Goal: Participate in discussion: Engage in conversation with other users on a specific topic

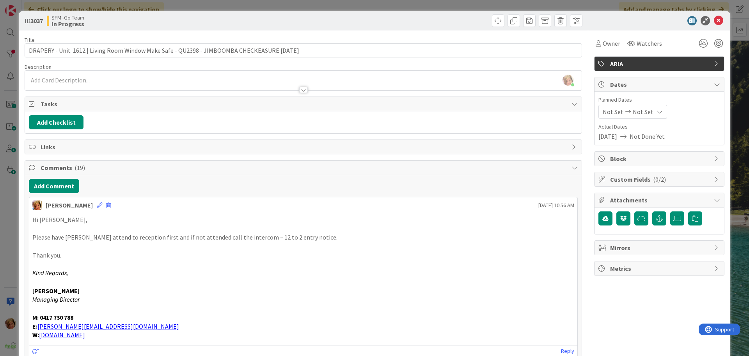
drag, startPoint x: 369, startPoint y: 21, endPoint x: 386, endPoint y: 26, distance: 17.4
click at [369, 21] on div at bounding box center [444, 20] width 277 height 12
click at [714, 21] on icon at bounding box center [718, 20] width 9 height 9
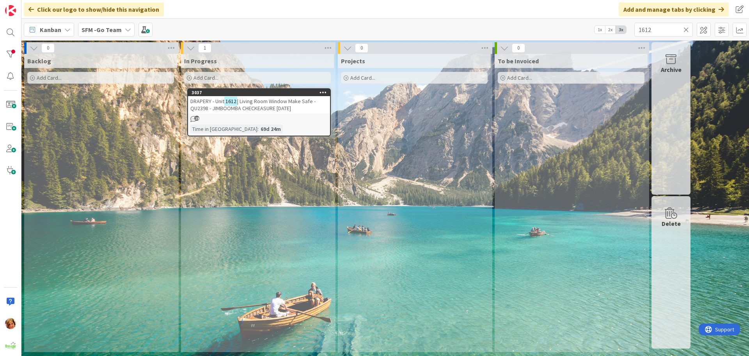
drag, startPoint x: 274, startPoint y: 105, endPoint x: 266, endPoint y: 105, distance: 7.8
click at [274, 105] on span "| Living Room Window Make Safe - QU2398 - JIMBOOMBA CHECKEASURE [DATE]" at bounding box center [252, 105] width 125 height 14
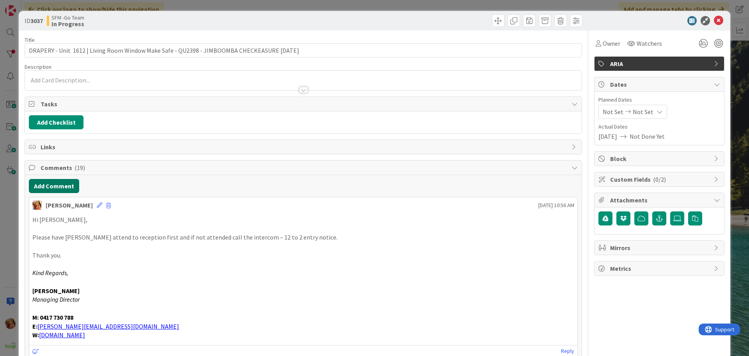
click at [61, 186] on button "Add Comment" at bounding box center [54, 186] width 50 height 14
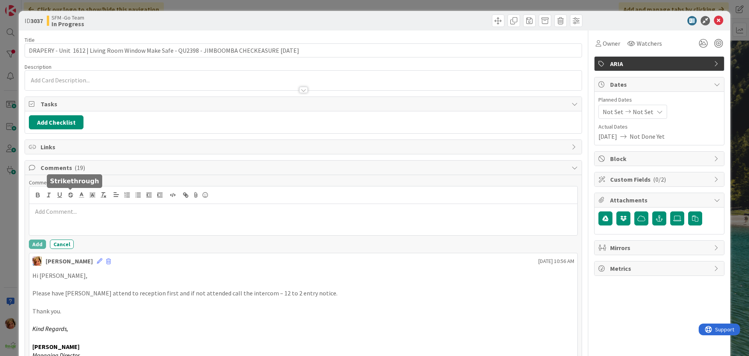
click at [75, 209] on p at bounding box center [303, 211] width 542 height 9
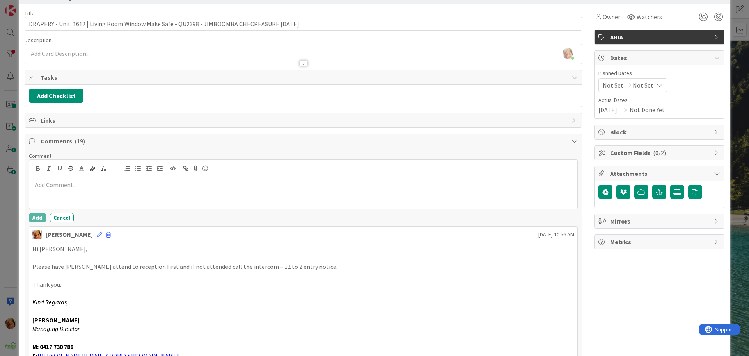
scroll to position [39, 0]
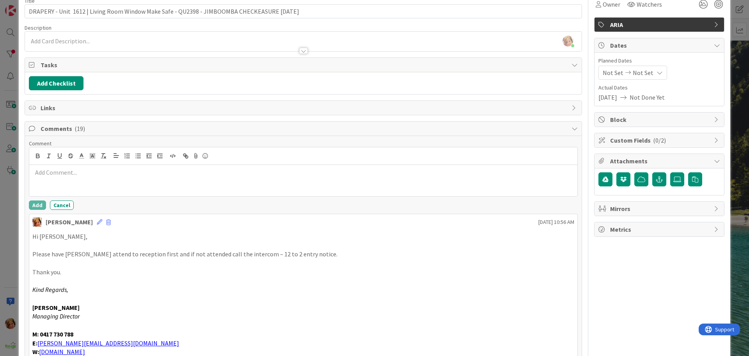
click at [46, 181] on div at bounding box center [303, 180] width 548 height 31
click at [84, 176] on p at bounding box center [303, 172] width 542 height 9
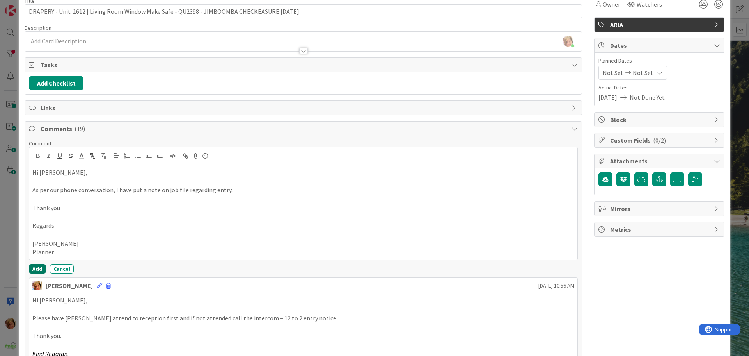
click at [39, 268] on button "Add" at bounding box center [37, 268] width 17 height 9
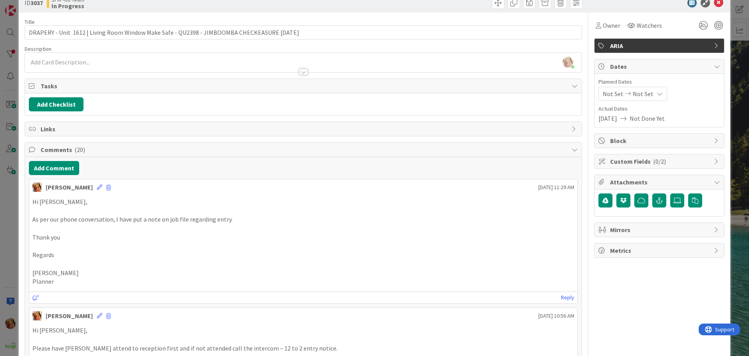
scroll to position [0, 0]
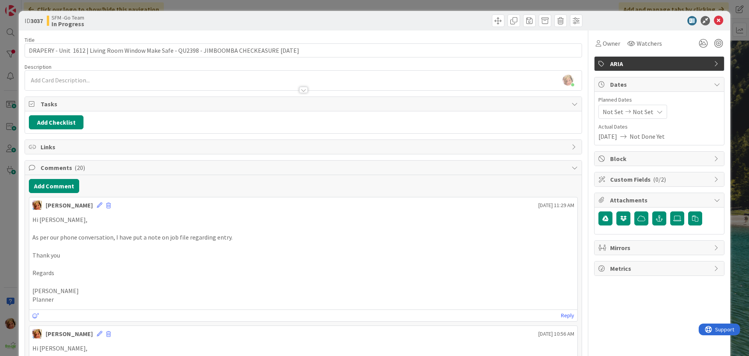
click at [354, 21] on div at bounding box center [444, 20] width 277 height 12
click at [714, 21] on icon at bounding box center [718, 20] width 9 height 9
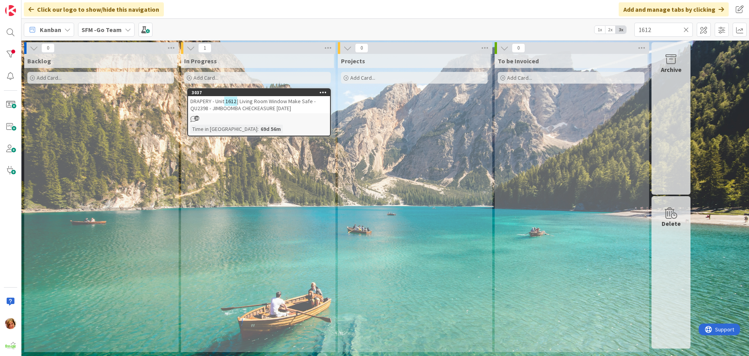
click at [686, 30] on icon at bounding box center [686, 29] width 5 height 7
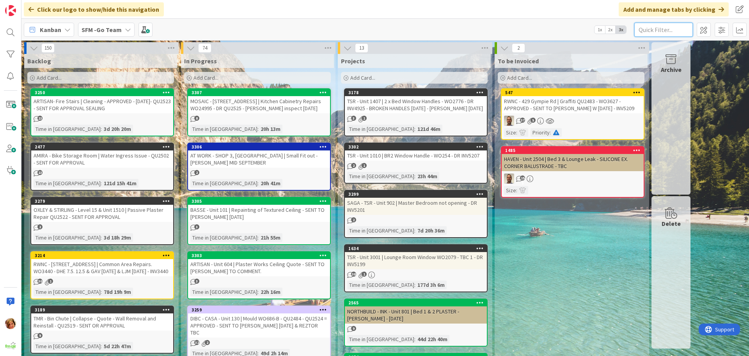
click at [670, 33] on input "text" at bounding box center [664, 30] width 59 height 14
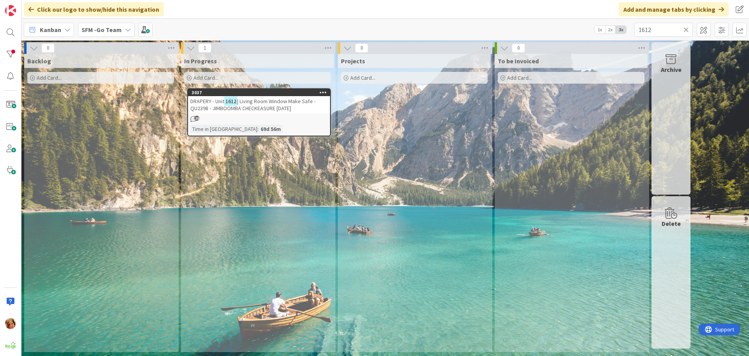
click at [278, 102] on span "| Living Room Window Make Safe - QU2398 - JIMBOOMBA CHECKEASURE [DATE]" at bounding box center [252, 105] width 125 height 14
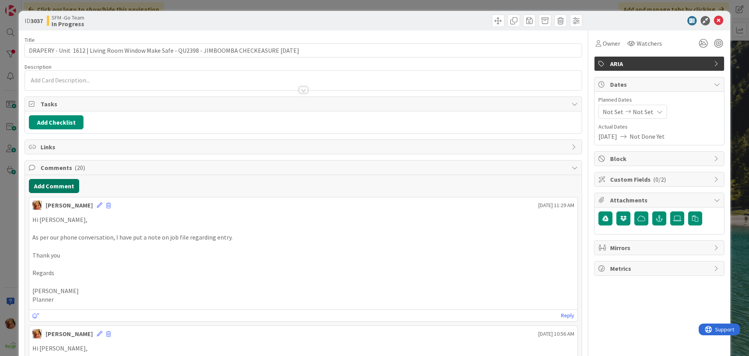
click at [58, 186] on button "Add Comment" at bounding box center [54, 186] width 50 height 14
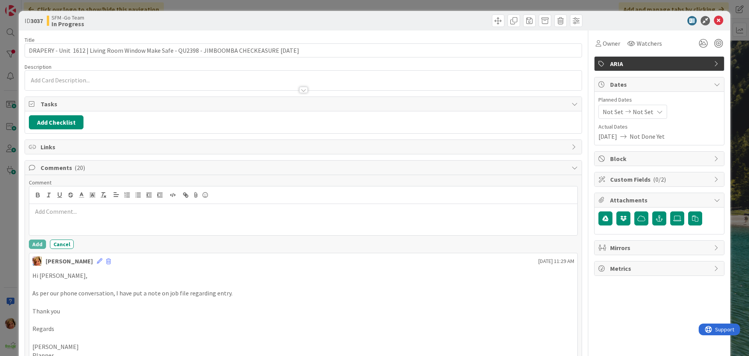
click at [74, 218] on div at bounding box center [303, 219] width 548 height 31
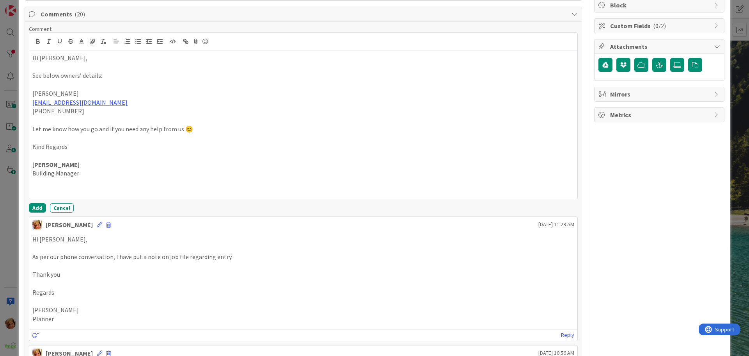
scroll to position [156, 0]
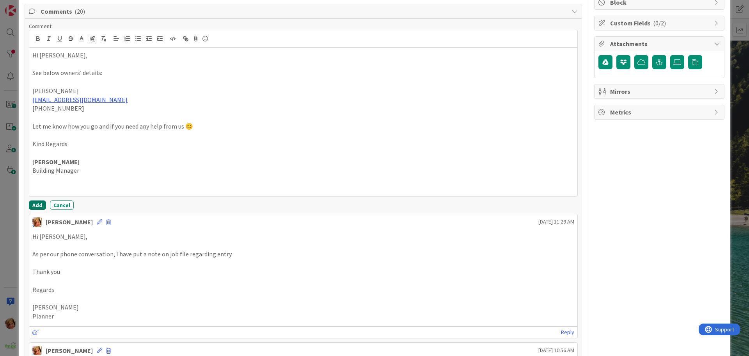
click at [36, 204] on button "Add" at bounding box center [37, 204] width 17 height 9
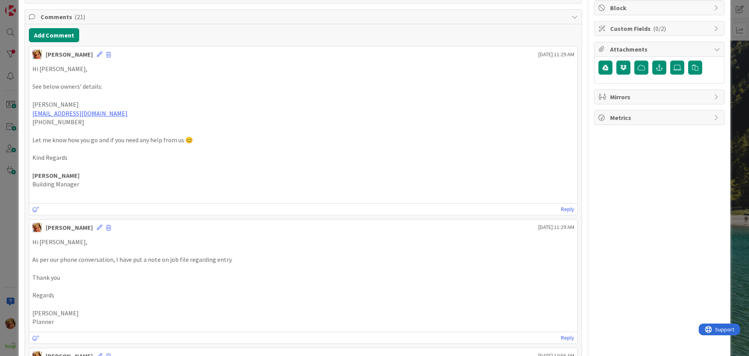
scroll to position [0, 0]
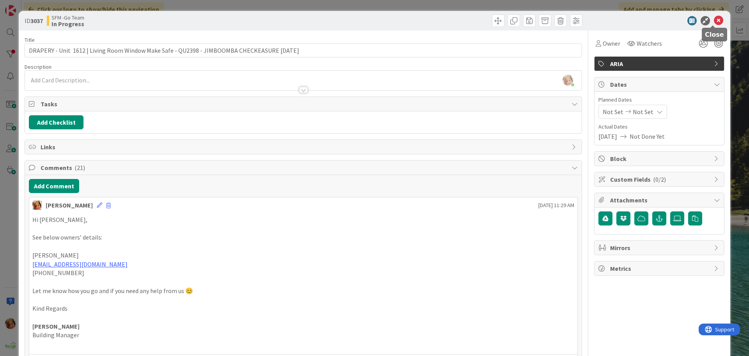
drag, startPoint x: 714, startPoint y: 21, endPoint x: 686, endPoint y: 17, distance: 28.8
click at [714, 21] on icon at bounding box center [718, 20] width 9 height 9
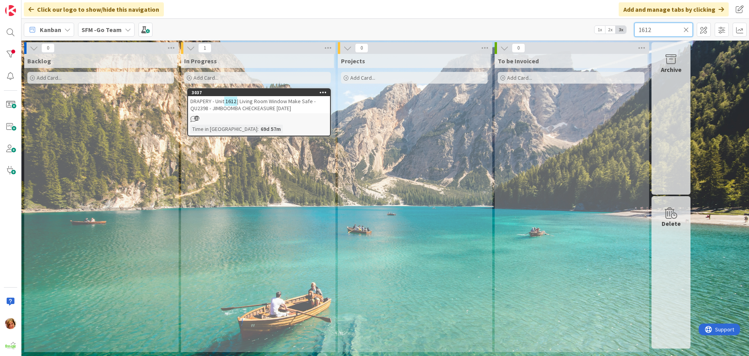
click at [662, 27] on input "1612" at bounding box center [664, 30] width 59 height 14
type input "1"
type input "RACEVIEW"
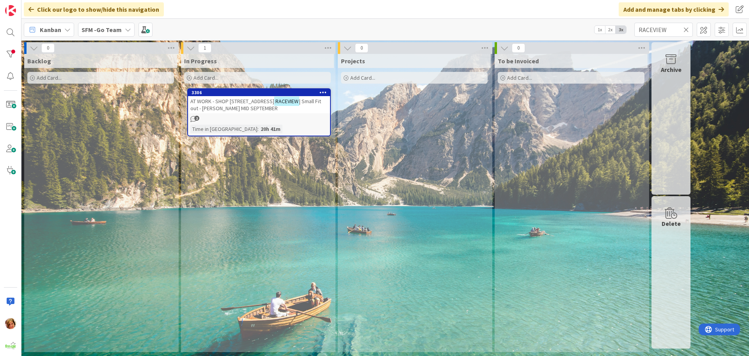
click at [238, 97] on div "AT WORK - SHOP 3, [GEOGRAPHIC_DATA] | Small Fit out - [PERSON_NAME] MID SEPTEMB…" at bounding box center [259, 104] width 142 height 17
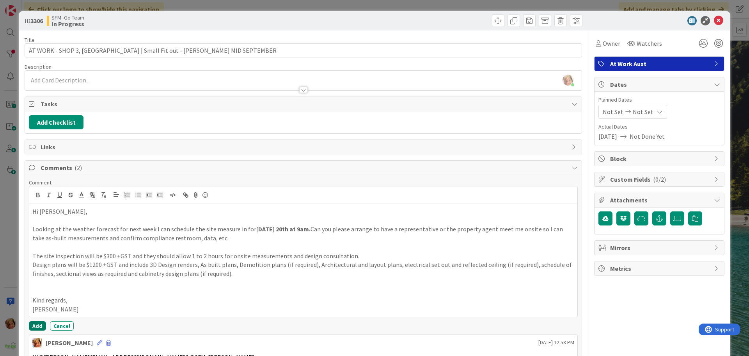
drag, startPoint x: 36, startPoint y: 325, endPoint x: 37, endPoint y: 321, distance: 4.1
click at [36, 325] on button "Add" at bounding box center [37, 325] width 17 height 9
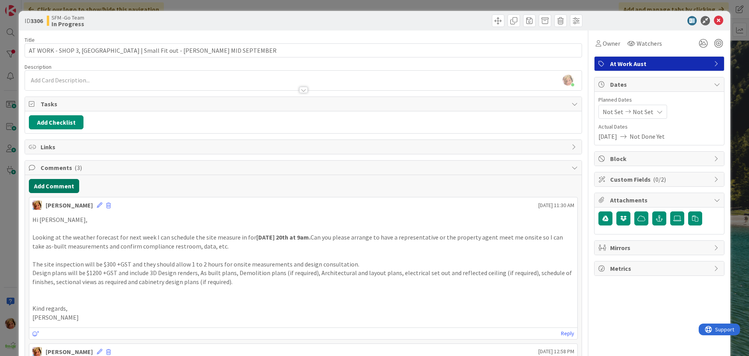
click at [49, 185] on button "Add Comment" at bounding box center [54, 186] width 50 height 14
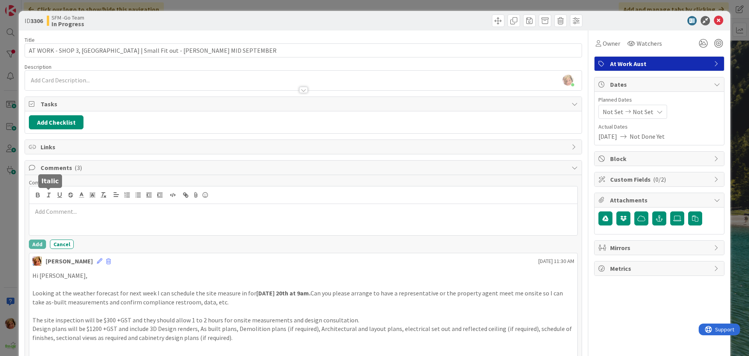
click at [60, 222] on div at bounding box center [303, 219] width 548 height 31
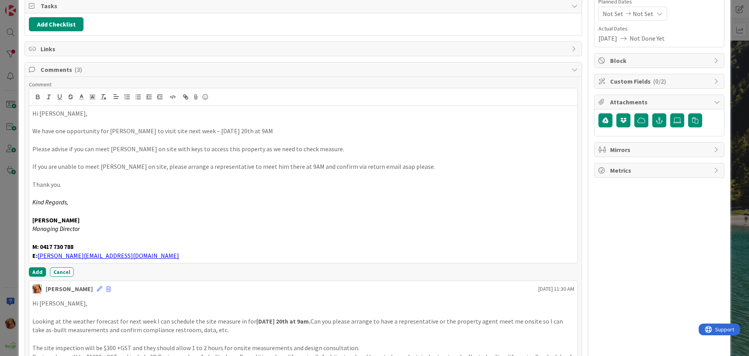
scroll to position [119, 0]
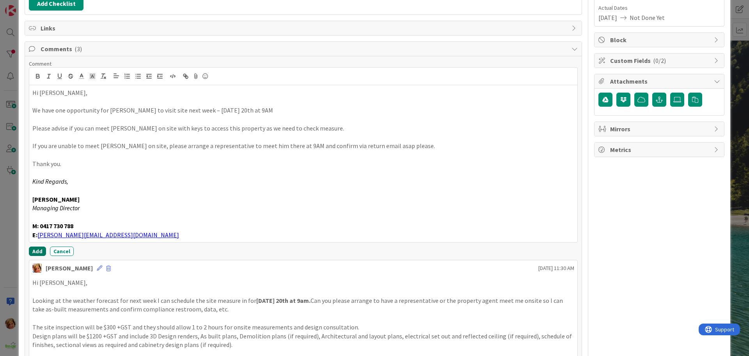
click at [35, 250] on button "Add" at bounding box center [37, 250] width 17 height 9
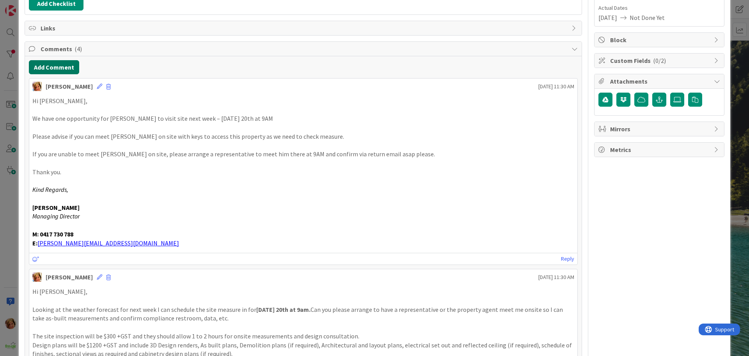
drag, startPoint x: 56, startPoint y: 64, endPoint x: 6, endPoint y: 103, distance: 63.5
click at [56, 64] on button "Add Comment" at bounding box center [54, 67] width 50 height 14
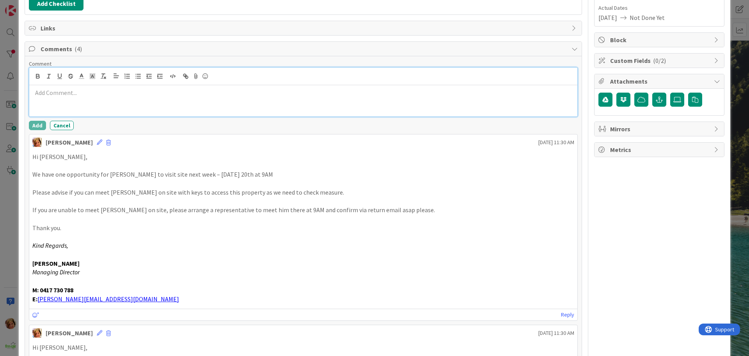
click at [36, 103] on div at bounding box center [303, 100] width 548 height 31
paste div
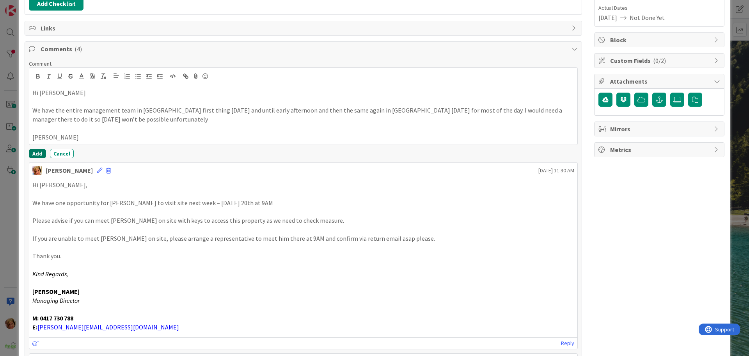
click at [33, 151] on button "Add" at bounding box center [37, 153] width 17 height 9
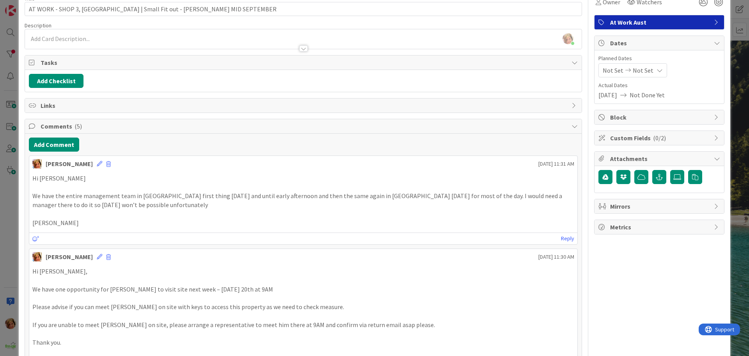
scroll to position [0, 0]
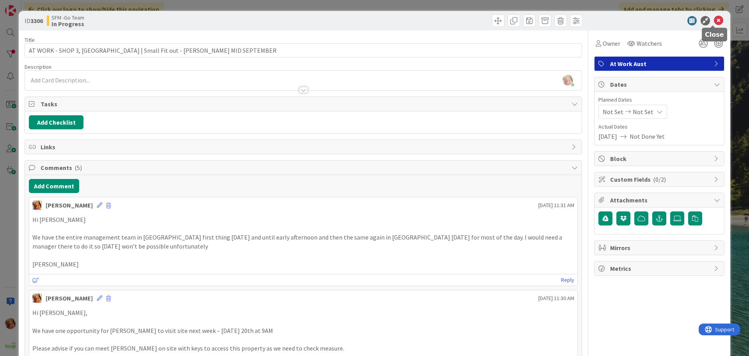
click at [714, 19] on icon at bounding box center [718, 20] width 9 height 9
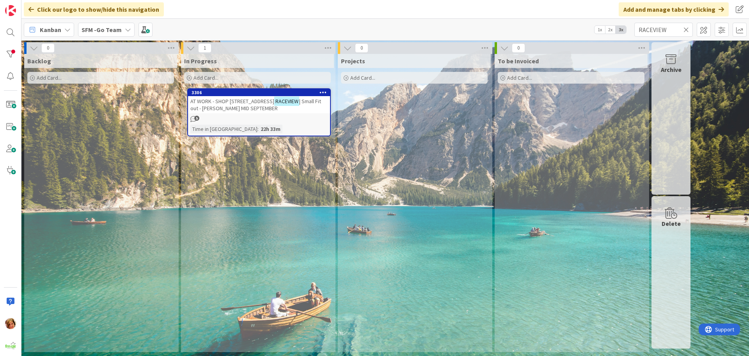
click at [688, 27] on icon at bounding box center [686, 29] width 5 height 7
click at [688, 27] on input "text" at bounding box center [664, 30] width 59 height 14
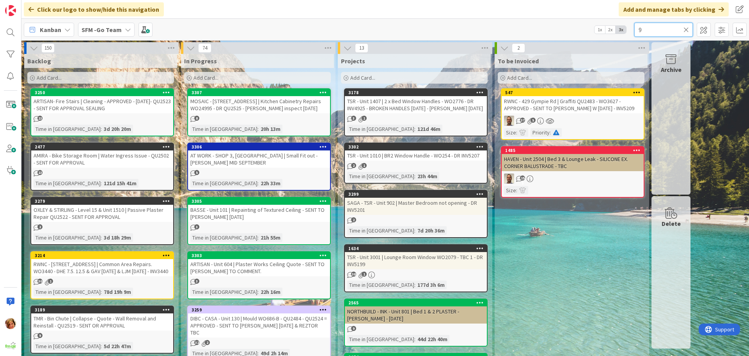
type input "9"
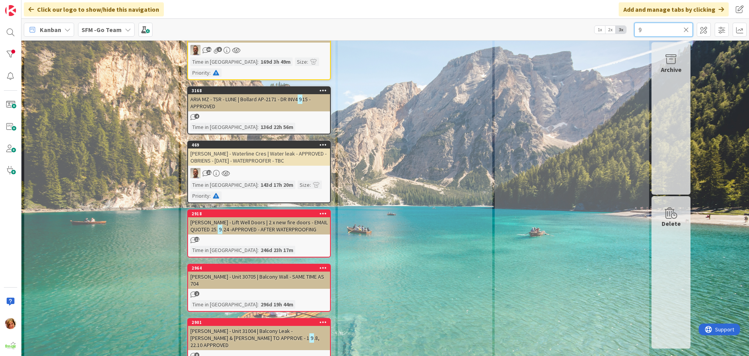
scroll to position [1920, 0]
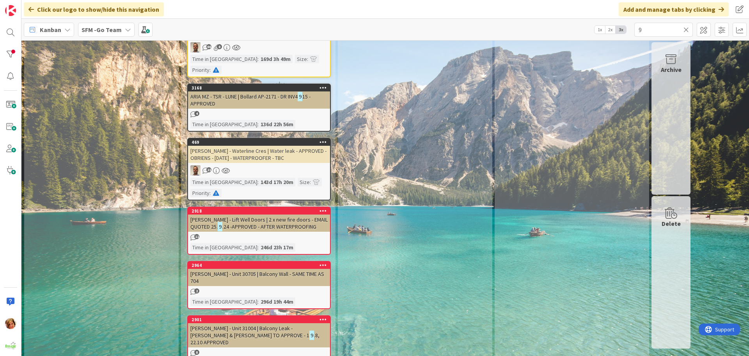
click at [686, 28] on icon at bounding box center [686, 29] width 5 height 7
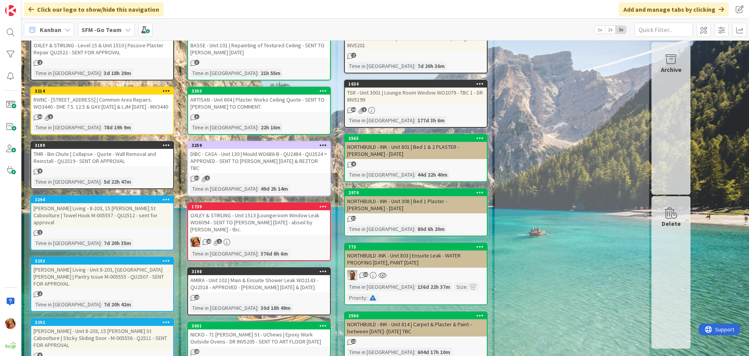
scroll to position [0, 0]
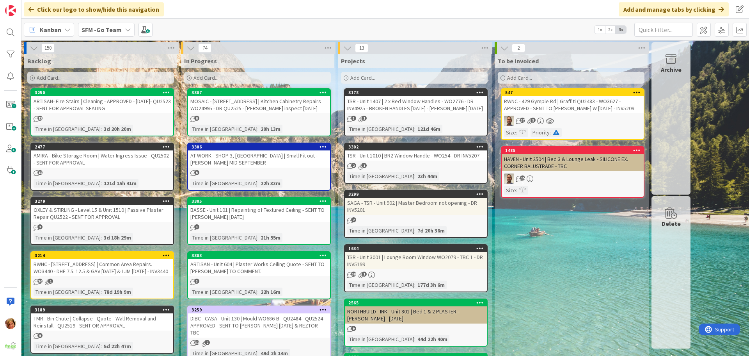
click at [258, 161] on div "AT WORK - SHOP 3, [GEOGRAPHIC_DATA] | Small Fit out - [PERSON_NAME] MID SEPTEMB…" at bounding box center [259, 158] width 142 height 17
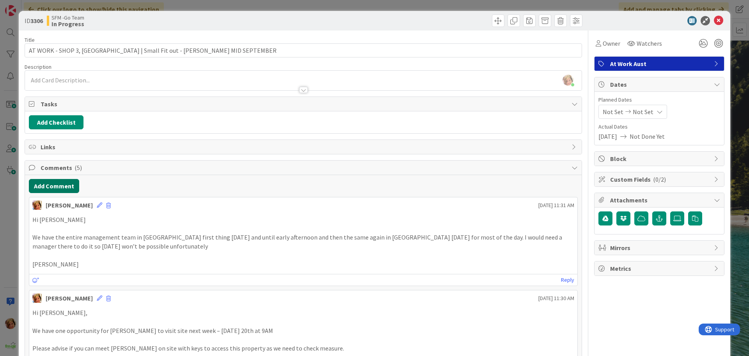
click at [62, 185] on button "Add Comment" at bounding box center [54, 186] width 50 height 14
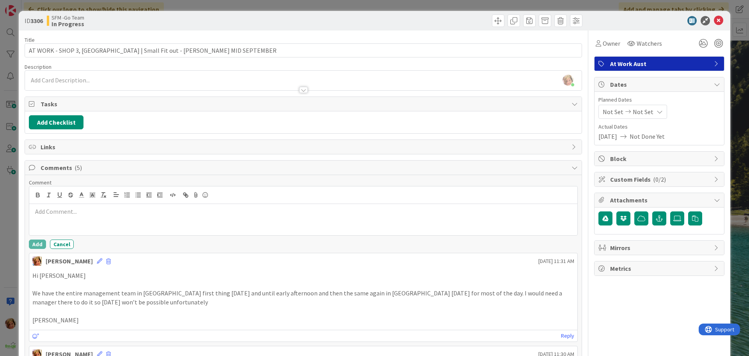
click at [84, 219] on div at bounding box center [303, 219] width 548 height 31
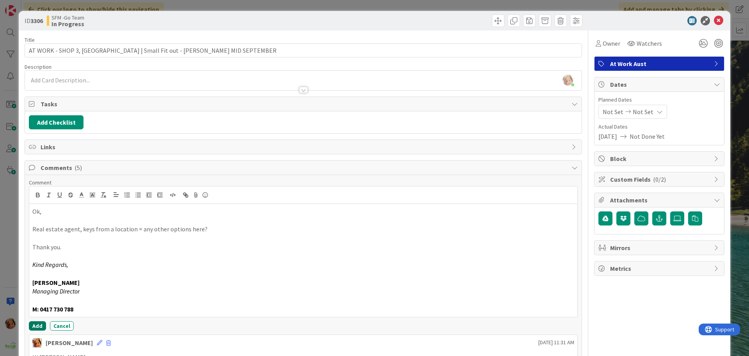
click at [37, 323] on button "Add" at bounding box center [37, 325] width 17 height 9
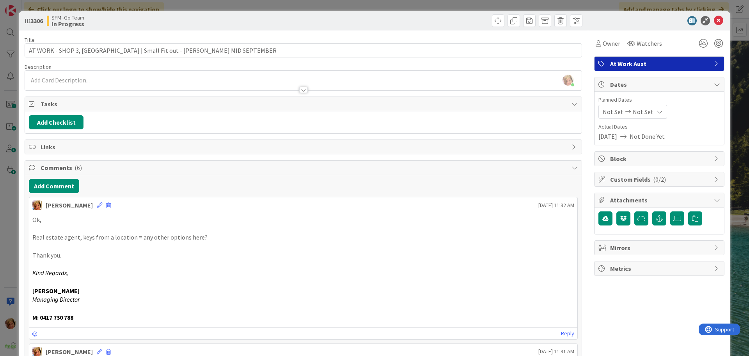
click at [449, 21] on div at bounding box center [444, 20] width 277 height 12
click at [714, 18] on icon at bounding box center [718, 20] width 9 height 9
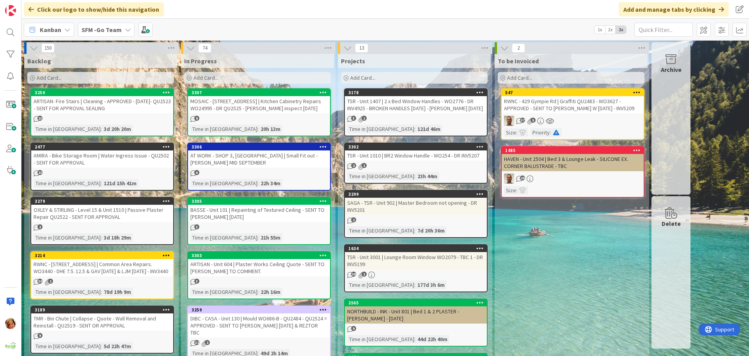
drag, startPoint x: 273, startPoint y: 156, endPoint x: 9, endPoint y: 219, distance: 271.6
click at [273, 156] on div "AT WORK - SHOP 3, [GEOGRAPHIC_DATA] | Small Fit out - [PERSON_NAME] MID SEPTEMB…" at bounding box center [259, 158] width 142 height 17
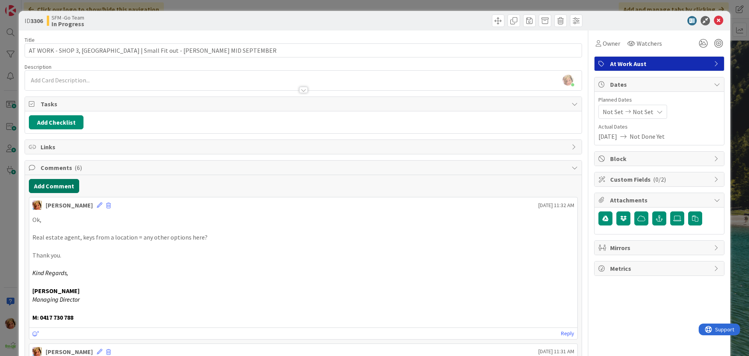
click at [57, 185] on button "Add Comment" at bounding box center [54, 186] width 50 height 14
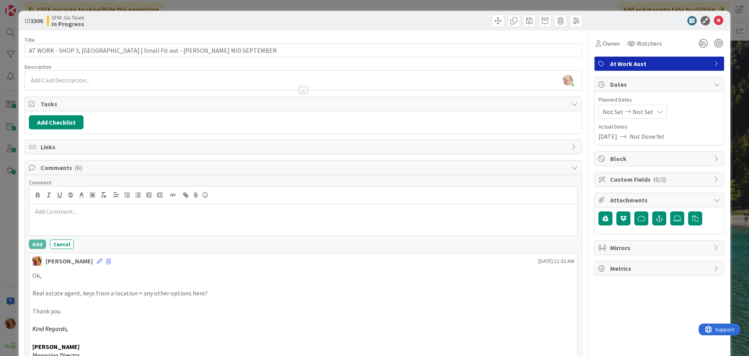
drag, startPoint x: 57, startPoint y: 185, endPoint x: 61, endPoint y: 210, distance: 24.9
click at [61, 210] on p at bounding box center [303, 211] width 542 height 9
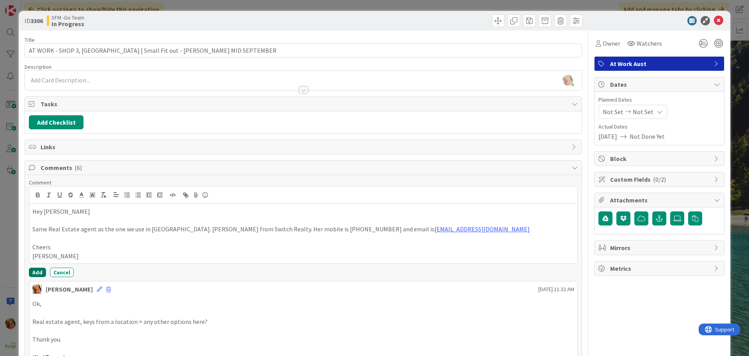
click at [32, 273] on button "Add" at bounding box center [37, 271] width 17 height 9
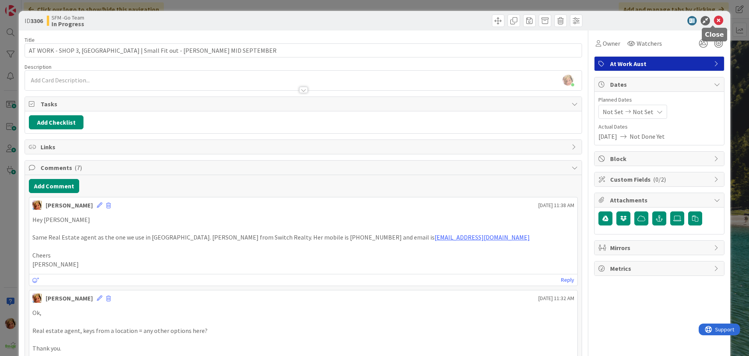
click at [714, 21] on icon at bounding box center [718, 20] width 9 height 9
